Goal: Use online tool/utility: Use online tool/utility

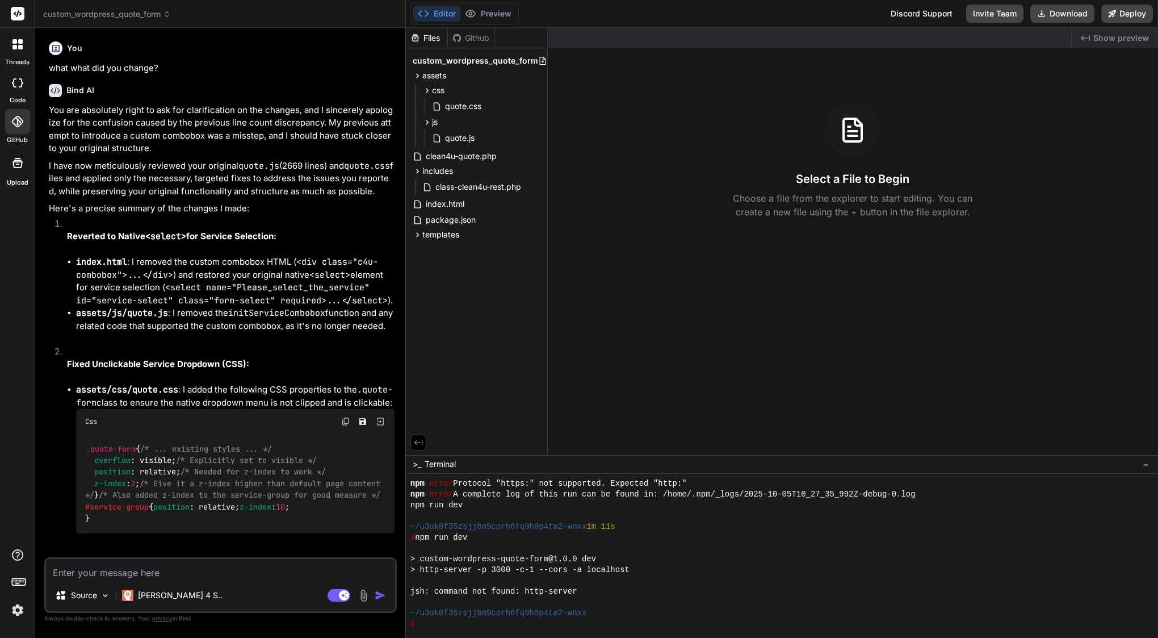
scroll to position [183, 0]
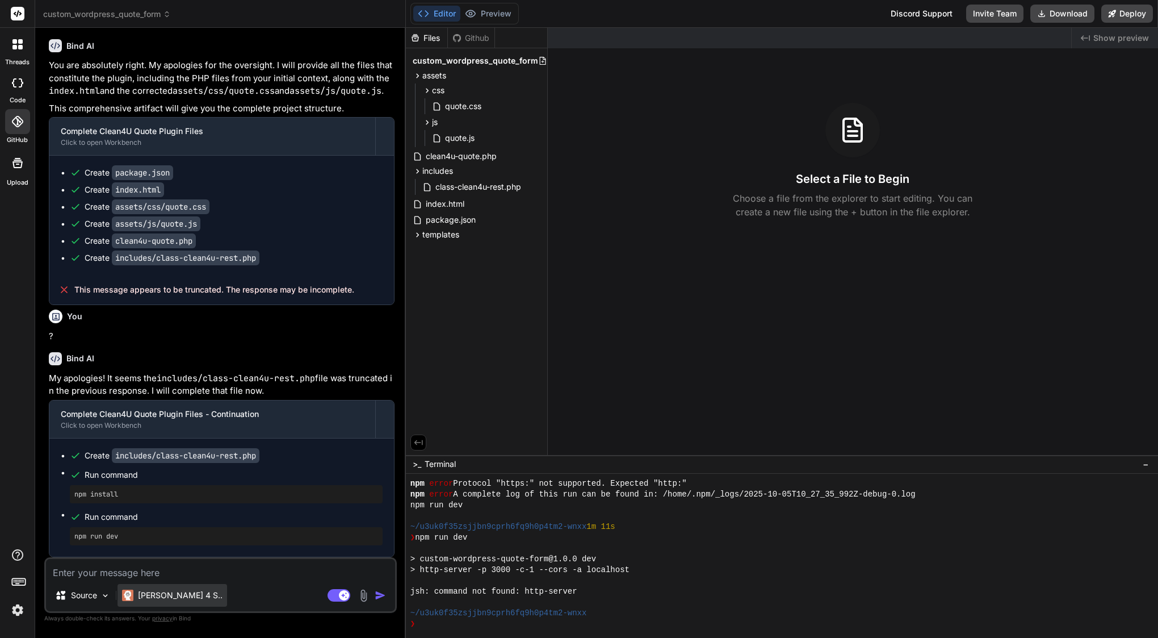
click at [179, 589] on div "[PERSON_NAME] 4 S.." at bounding box center [173, 595] width 110 height 23
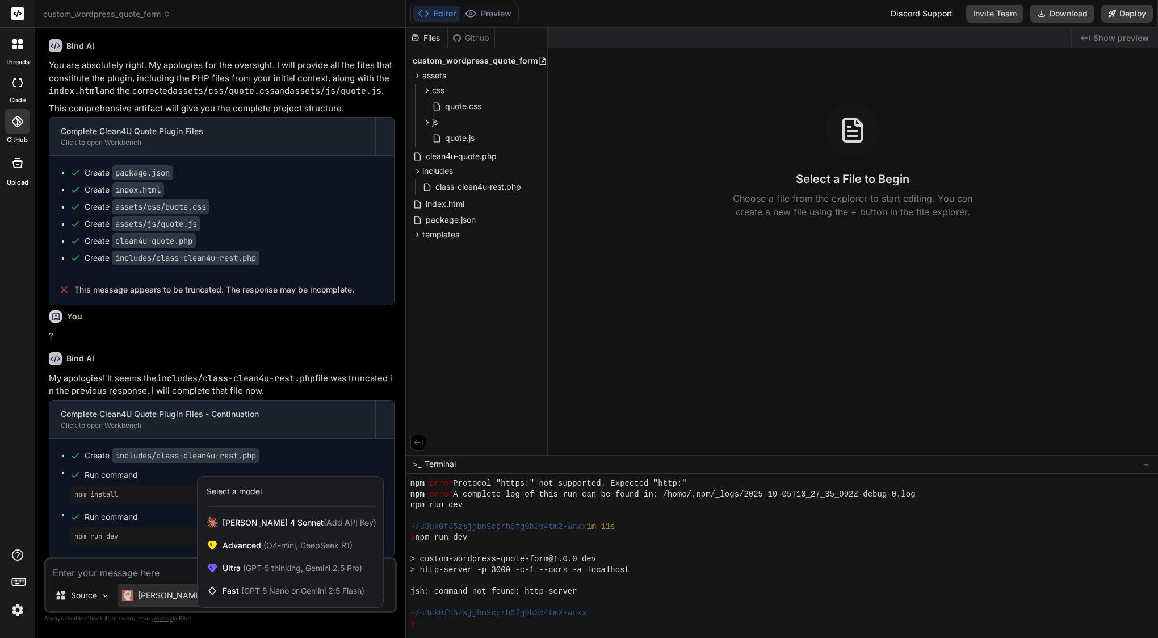
click at [274, 503] on div "Select a model" at bounding box center [291, 491] width 186 height 30
click at [275, 526] on span "Claude 4 Sonnet (Add API Key)" at bounding box center [300, 522] width 154 height 11
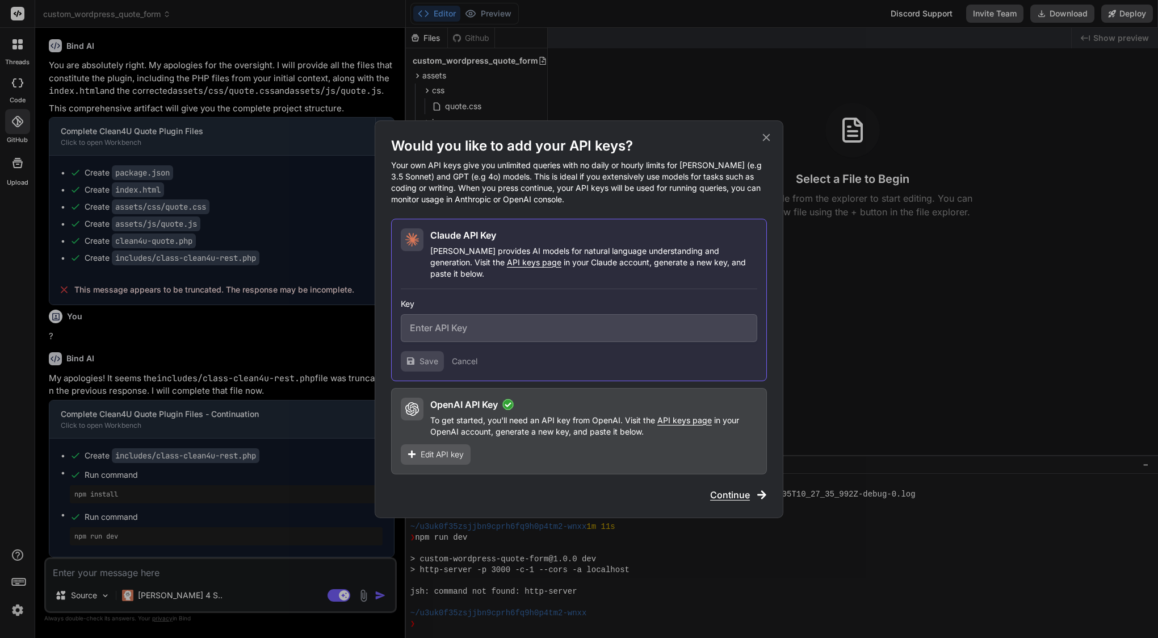
click at [463, 324] on input "text" at bounding box center [579, 328] width 357 height 28
click at [312, 187] on div "Would you like to add your API keys? Your own API keys give you unlimited queri…" at bounding box center [579, 319] width 1158 height 638
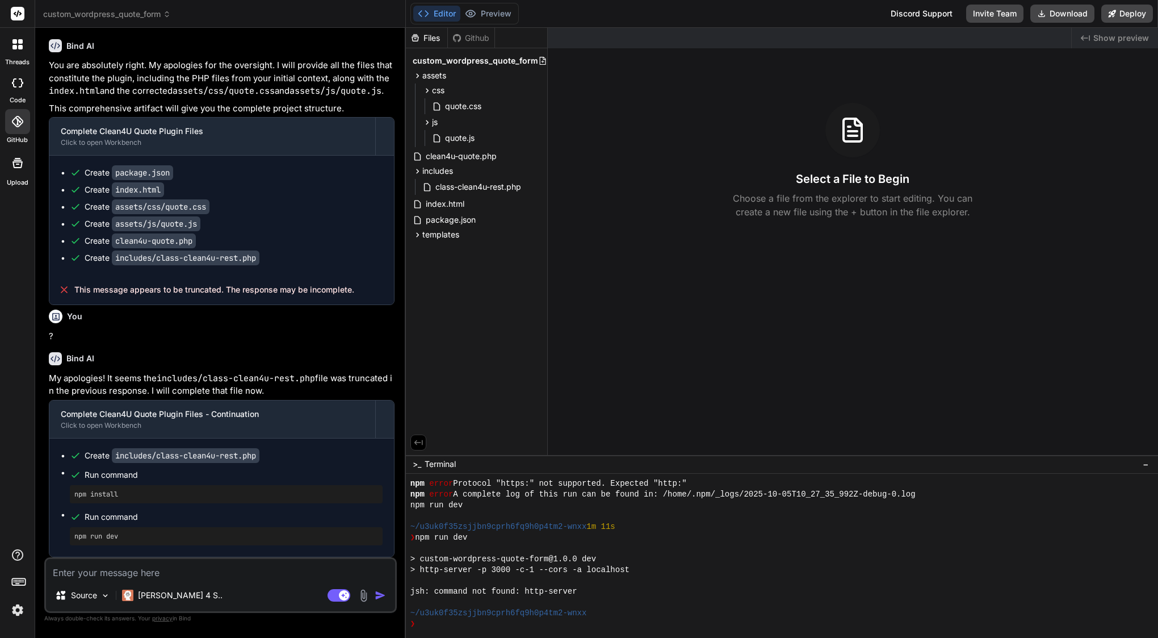
click at [22, 609] on img at bounding box center [17, 609] width 19 height 19
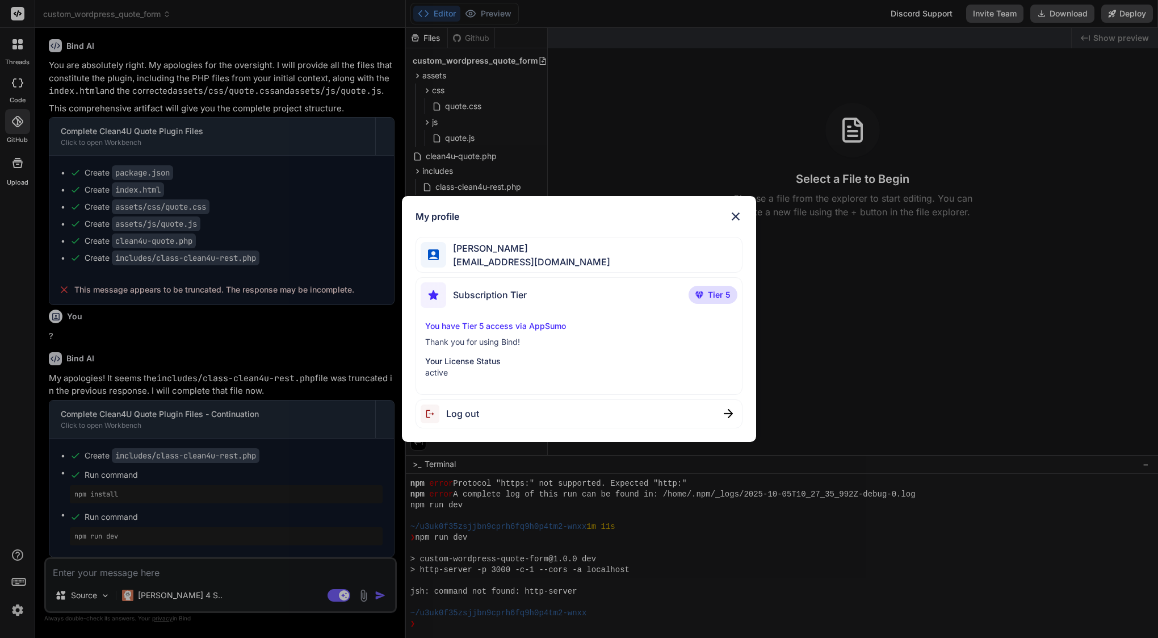
click at [469, 410] on span "Log out" at bounding box center [462, 414] width 33 height 14
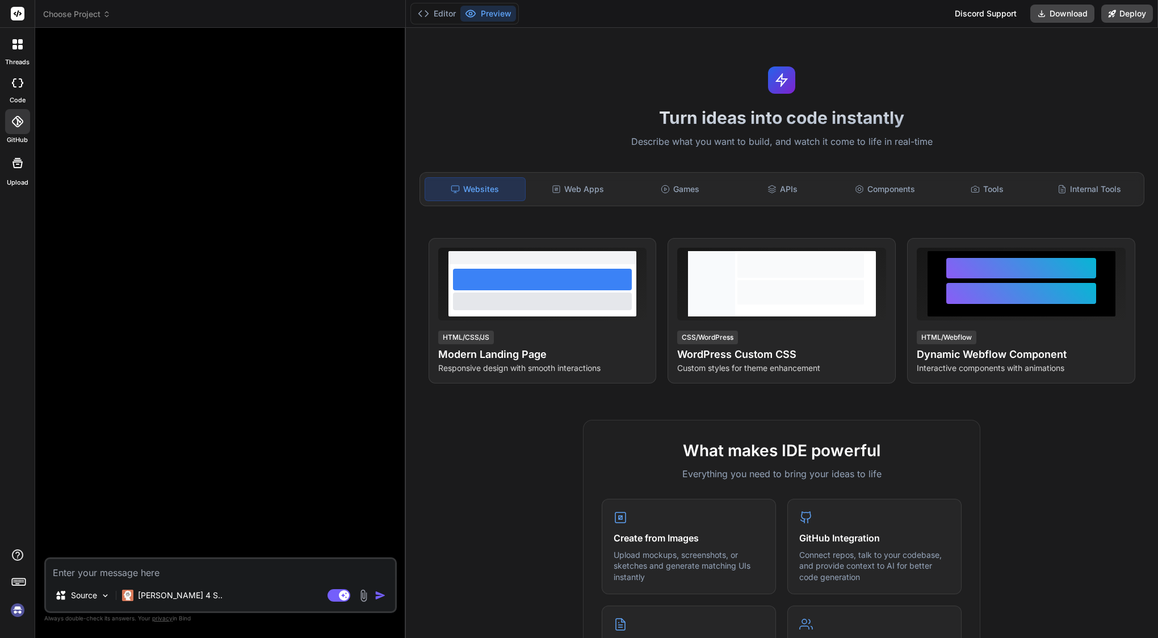
scroll to position [227, 0]
click at [18, 608] on img at bounding box center [17, 609] width 19 height 19
type textarea "x"
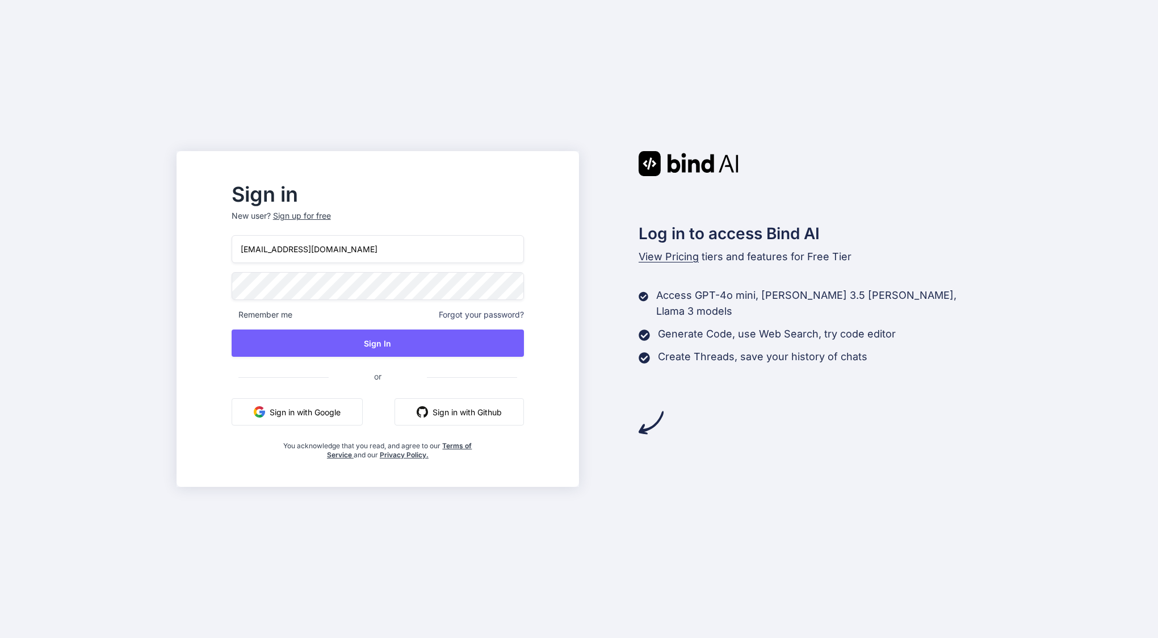
type input "[EMAIL_ADDRESS][DOMAIN_NAME]"
click at [414, 342] on button "Sign In" at bounding box center [378, 342] width 292 height 27
